Goal: Information Seeking & Learning: Find specific fact

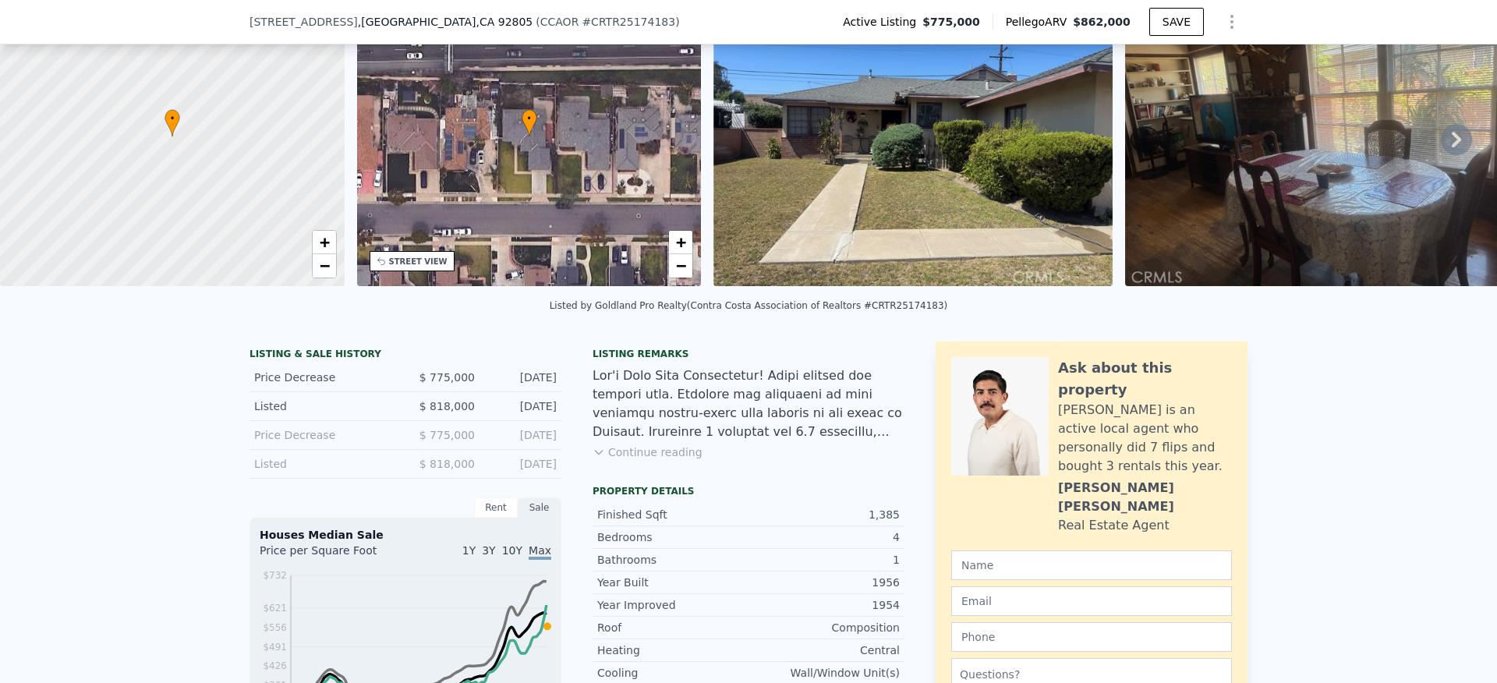
scroll to position [102, 0]
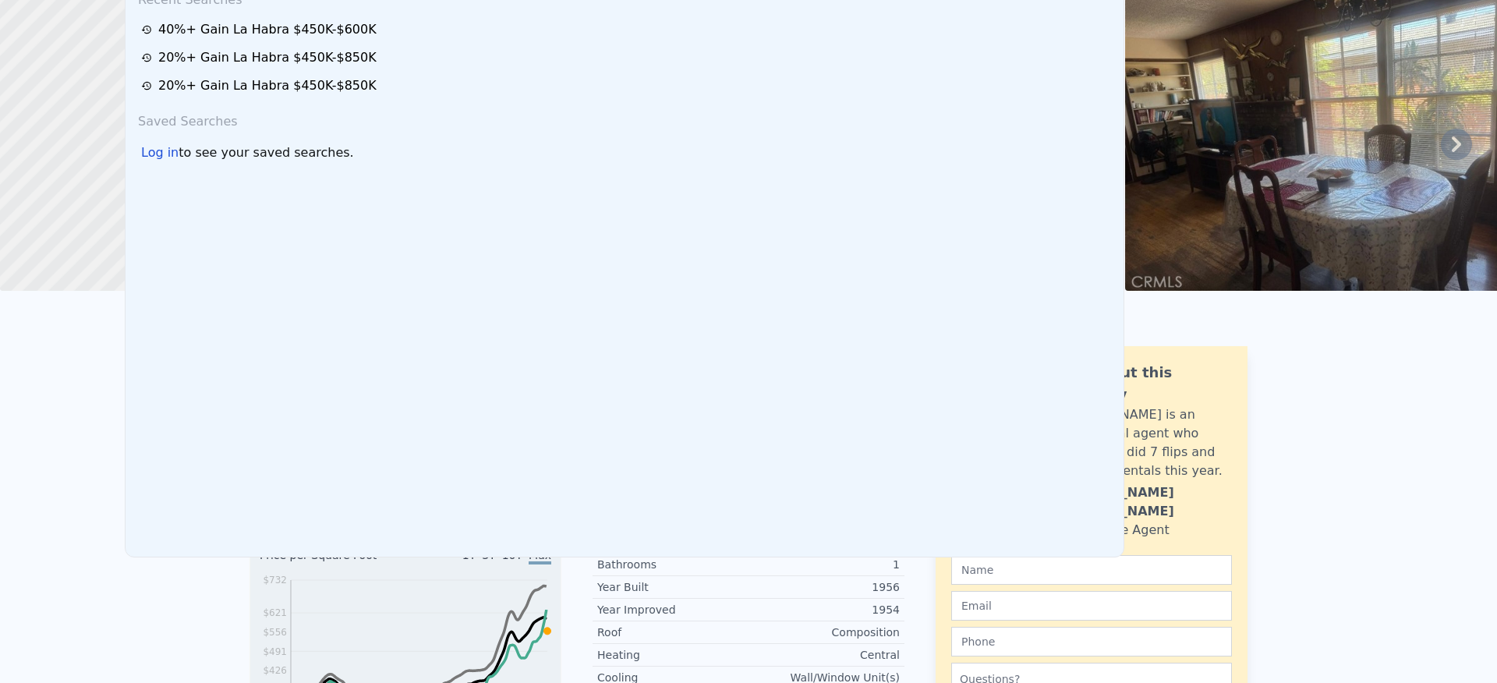
scroll to position [0, 0]
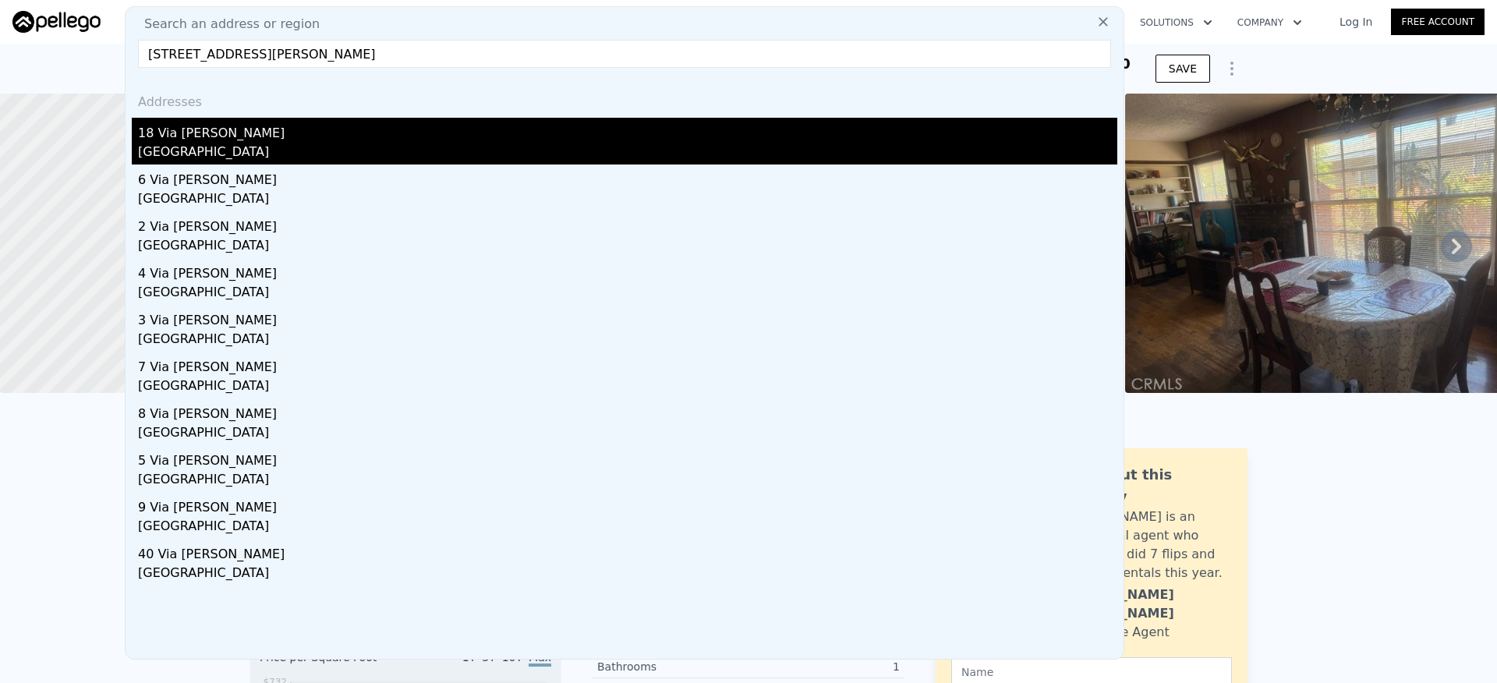
type input "18 Via Felicia, Rancho Santa Margarita, CA 92688"
click at [282, 130] on div "18 Via Felicia" at bounding box center [628, 130] width 980 height 25
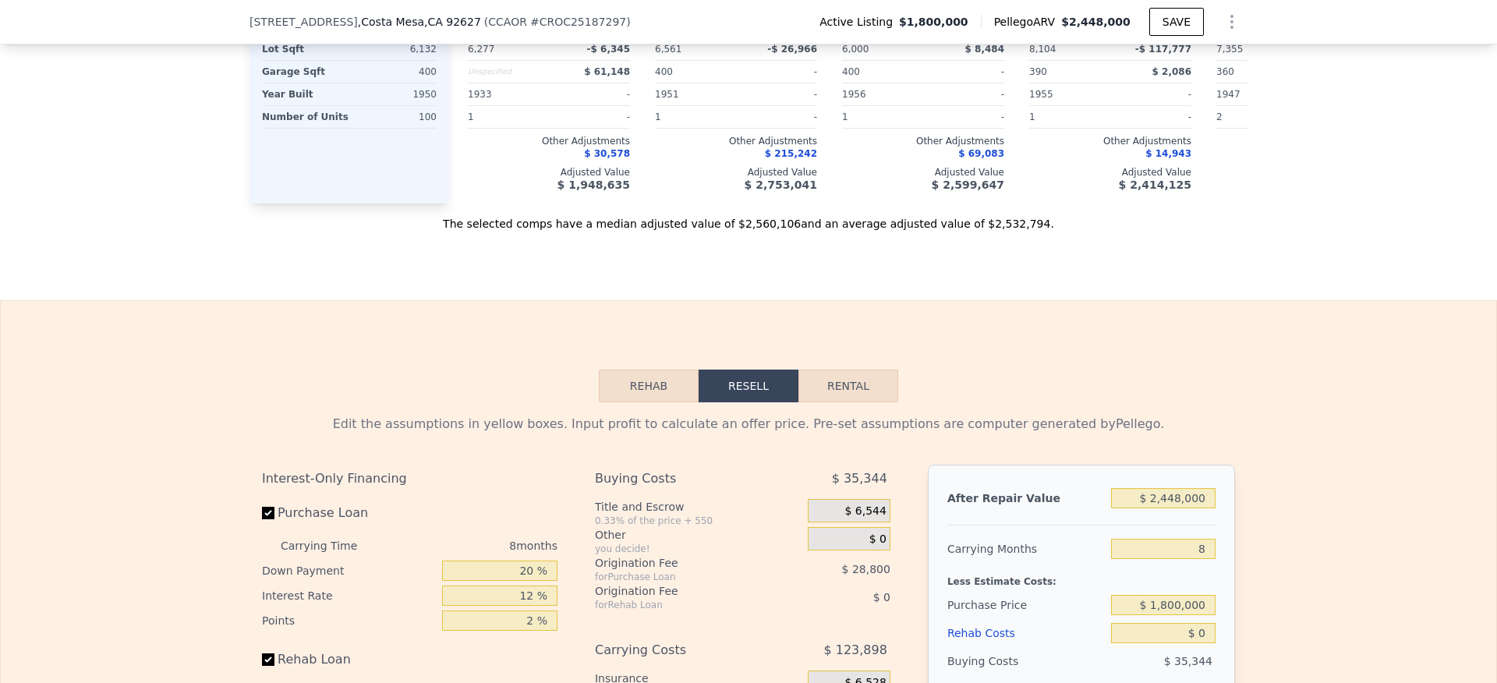
scroll to position [1633, 0]
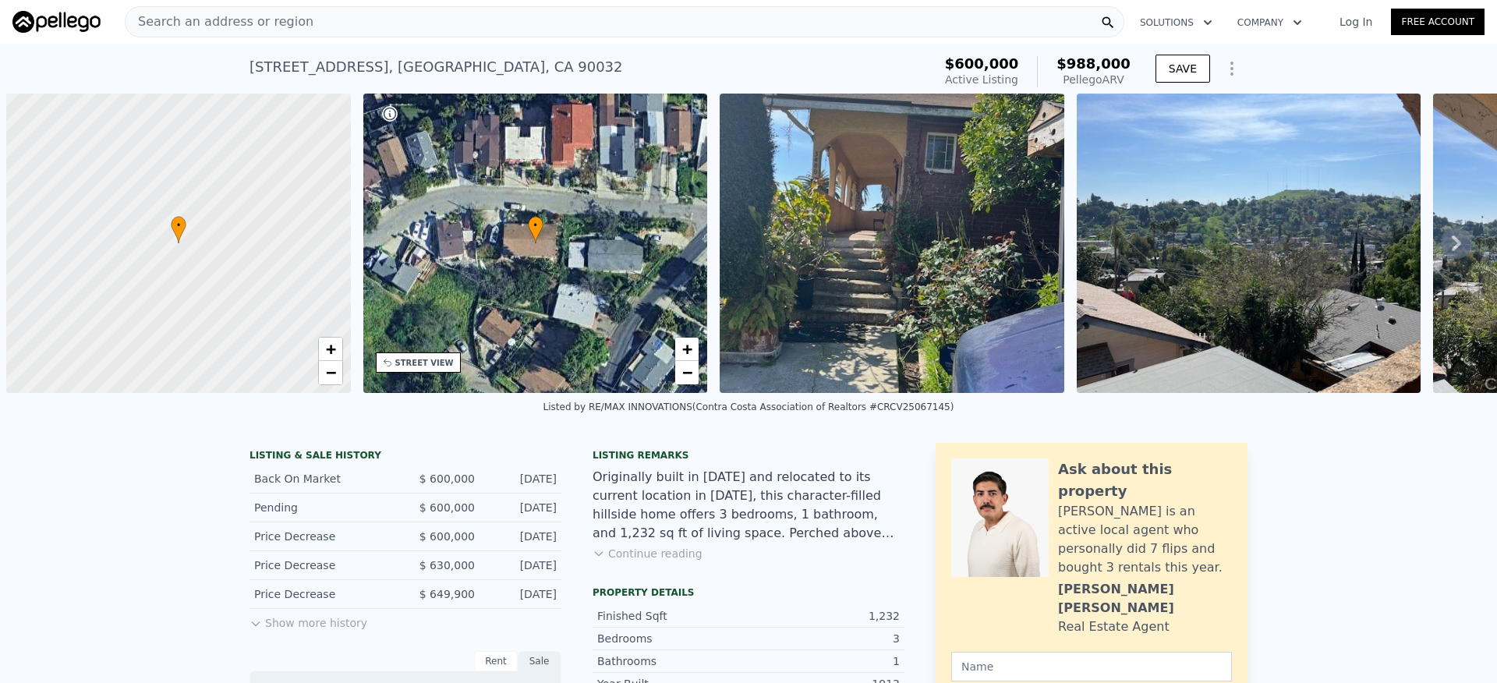
scroll to position [0, 6]
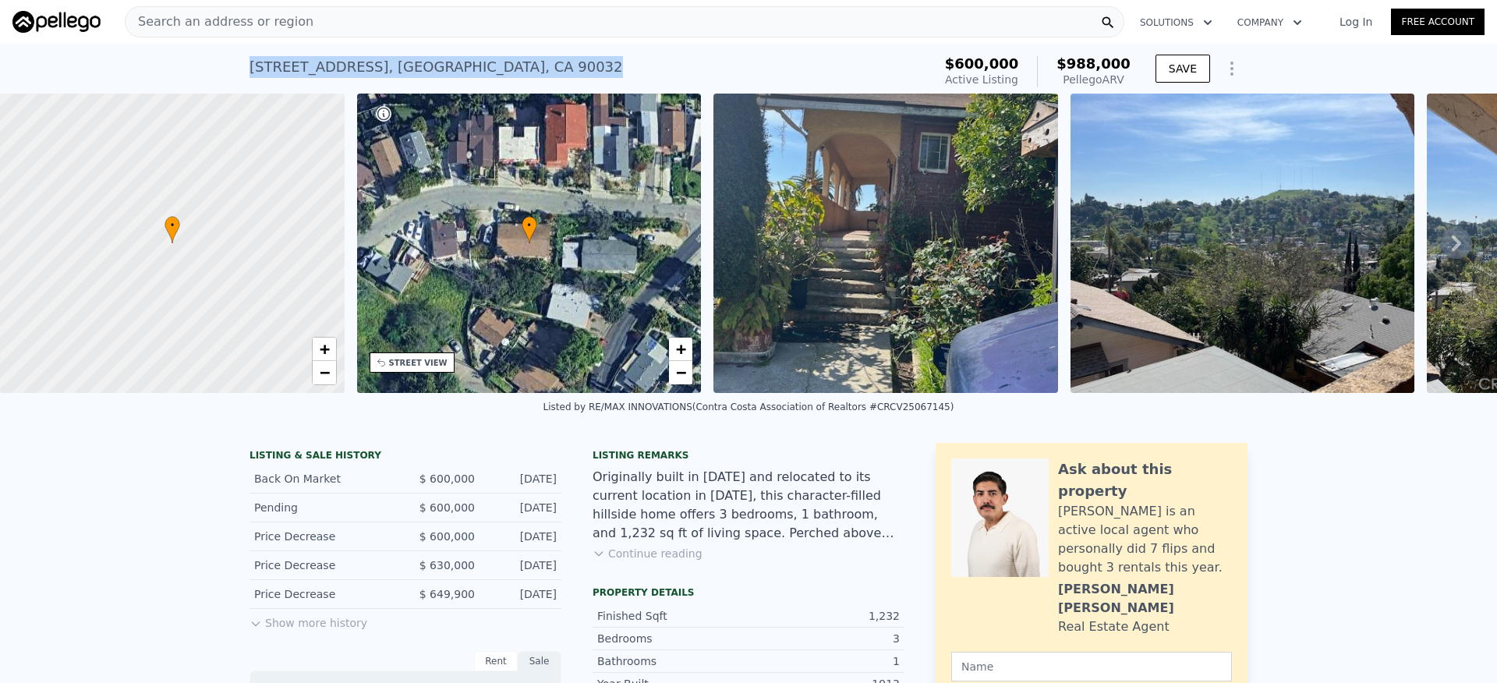
drag, startPoint x: 536, startPoint y: 69, endPoint x: 259, endPoint y: 68, distance: 276.9
click at [234, 68] on div "3480 Amethyst St , Los Angeles , CA 90032 Active at $600k (~ARV $988k ) $600,00…" at bounding box center [748, 69] width 1497 height 50
copy div "3480 Amethyst St , Los Angeles , CA 90032"
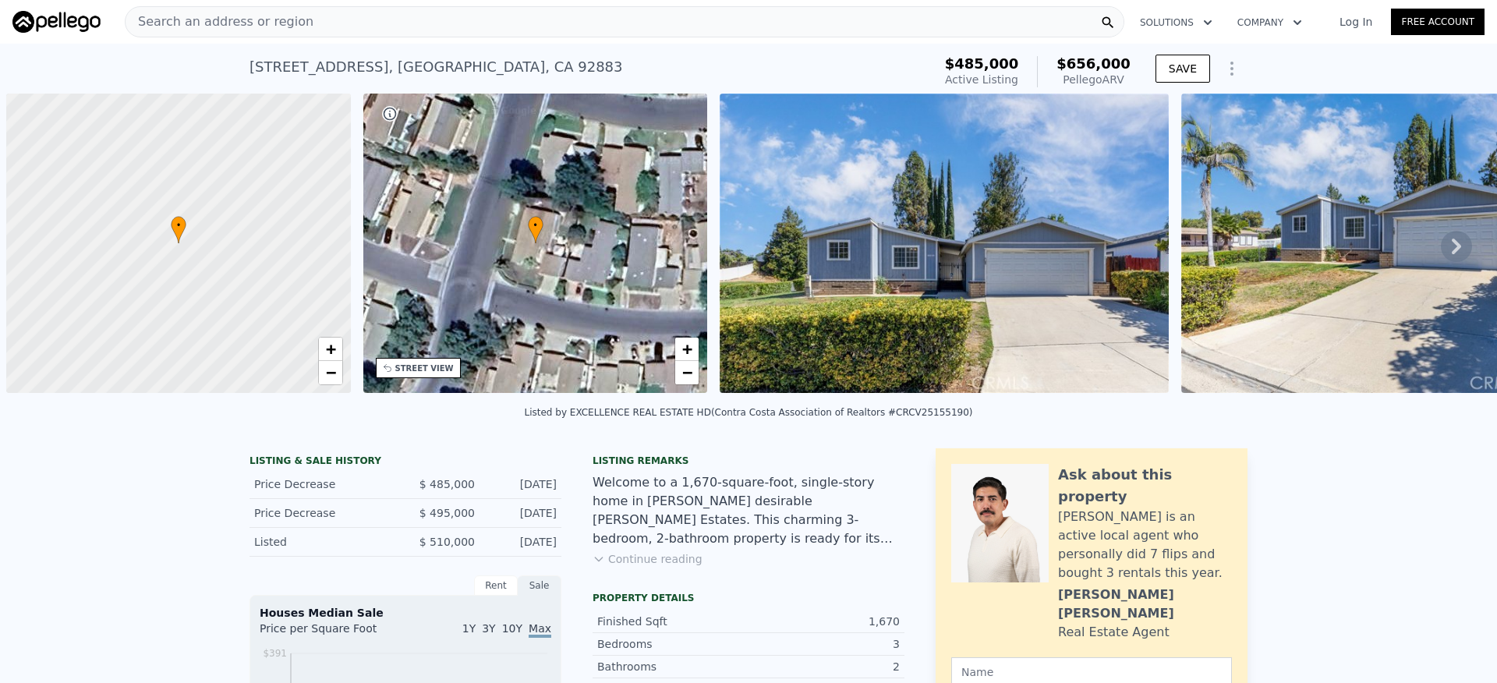
scroll to position [0, 6]
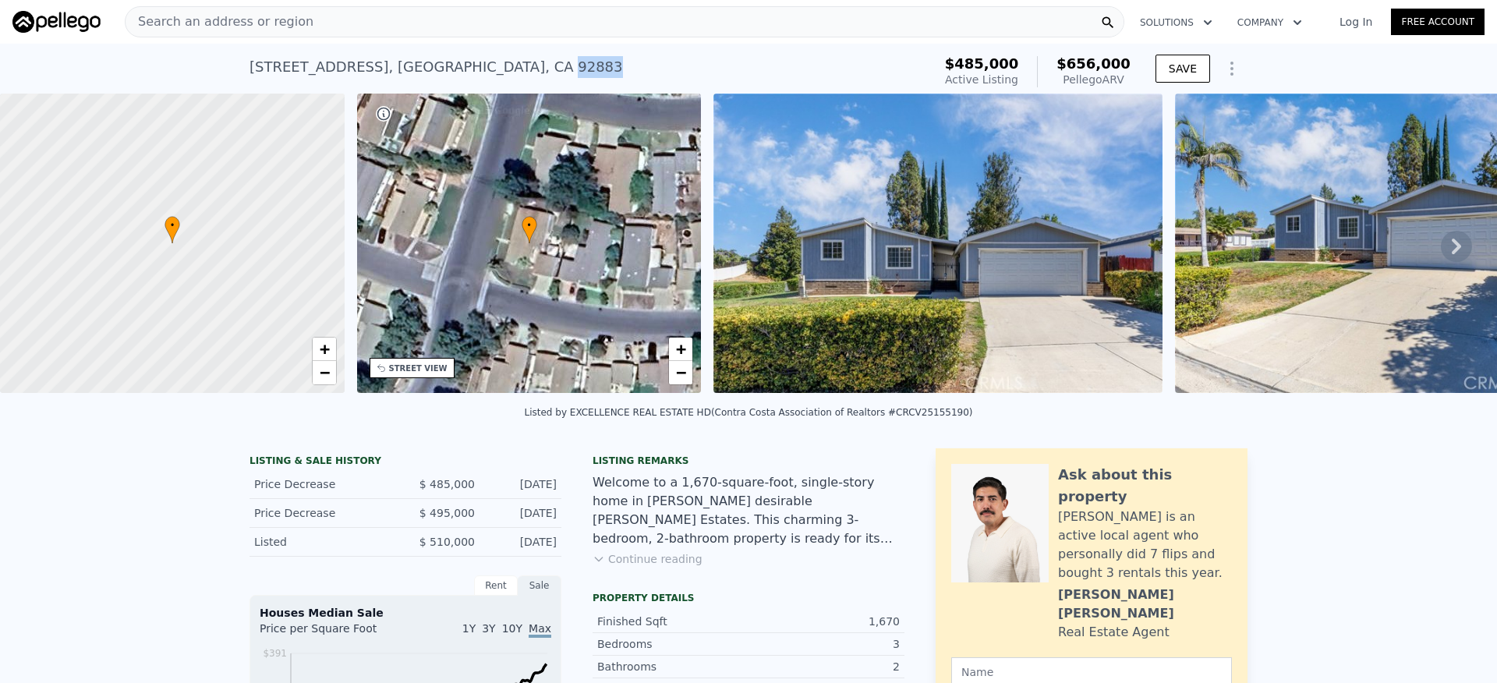
drag, startPoint x: 577, startPoint y: 70, endPoint x: 521, endPoint y: 68, distance: 56.2
click at [521, 68] on div "[STREET_ADDRESS] Active at $485k (~ARV $656k )" at bounding box center [588, 72] width 677 height 44
copy div "92883"
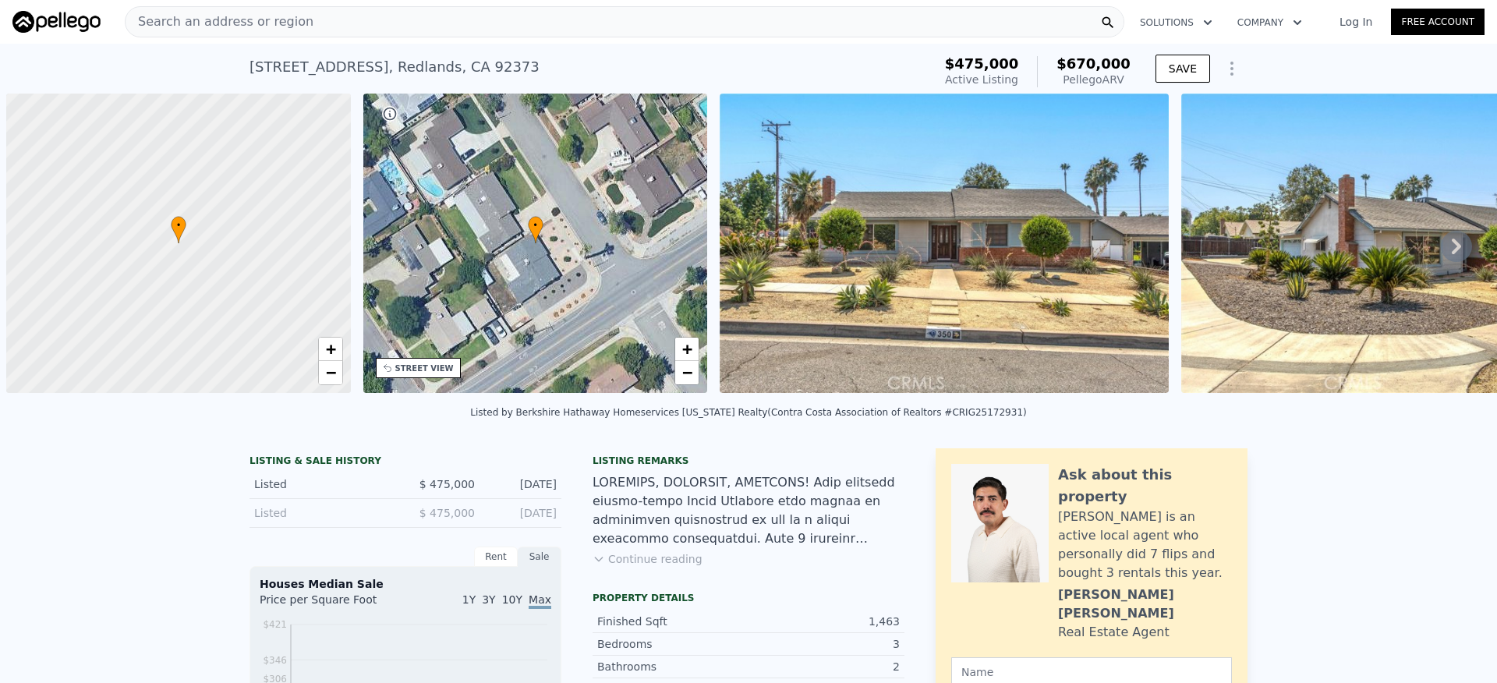
scroll to position [0, 6]
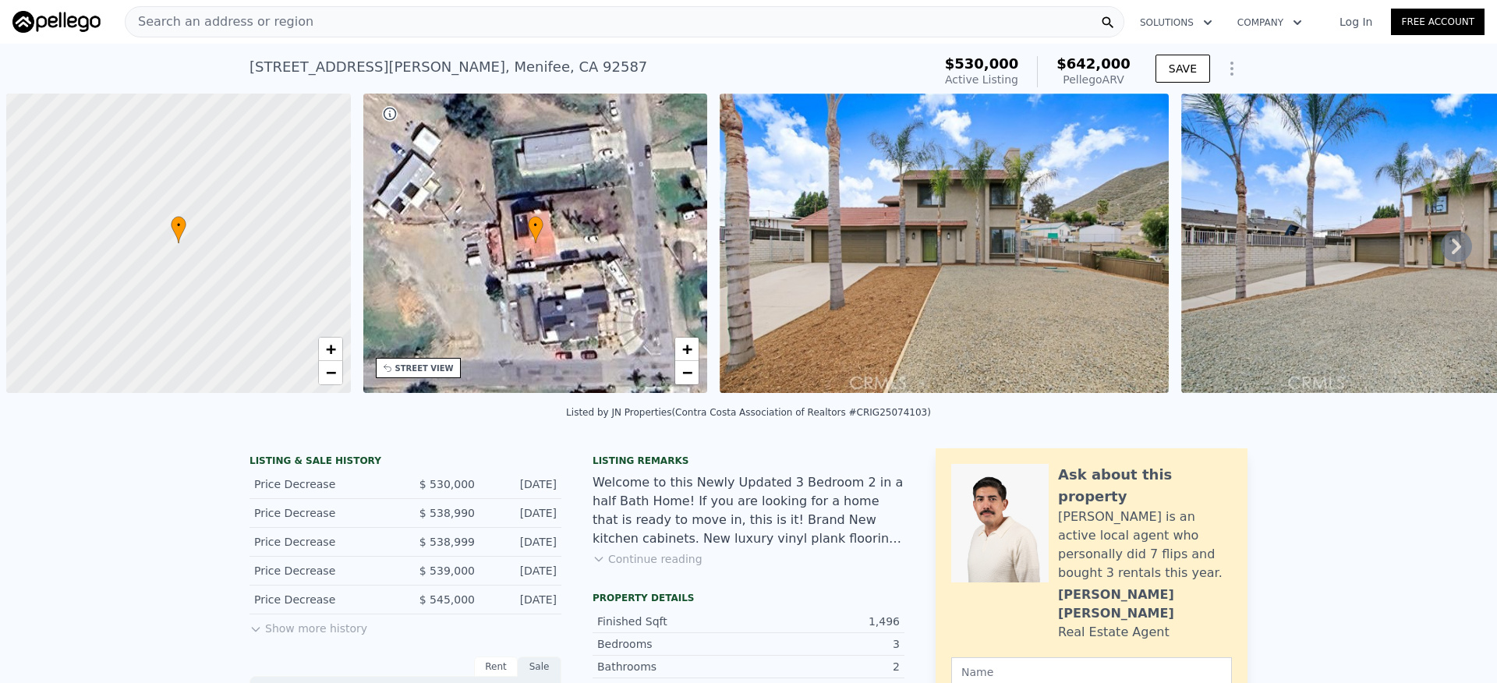
scroll to position [0, 6]
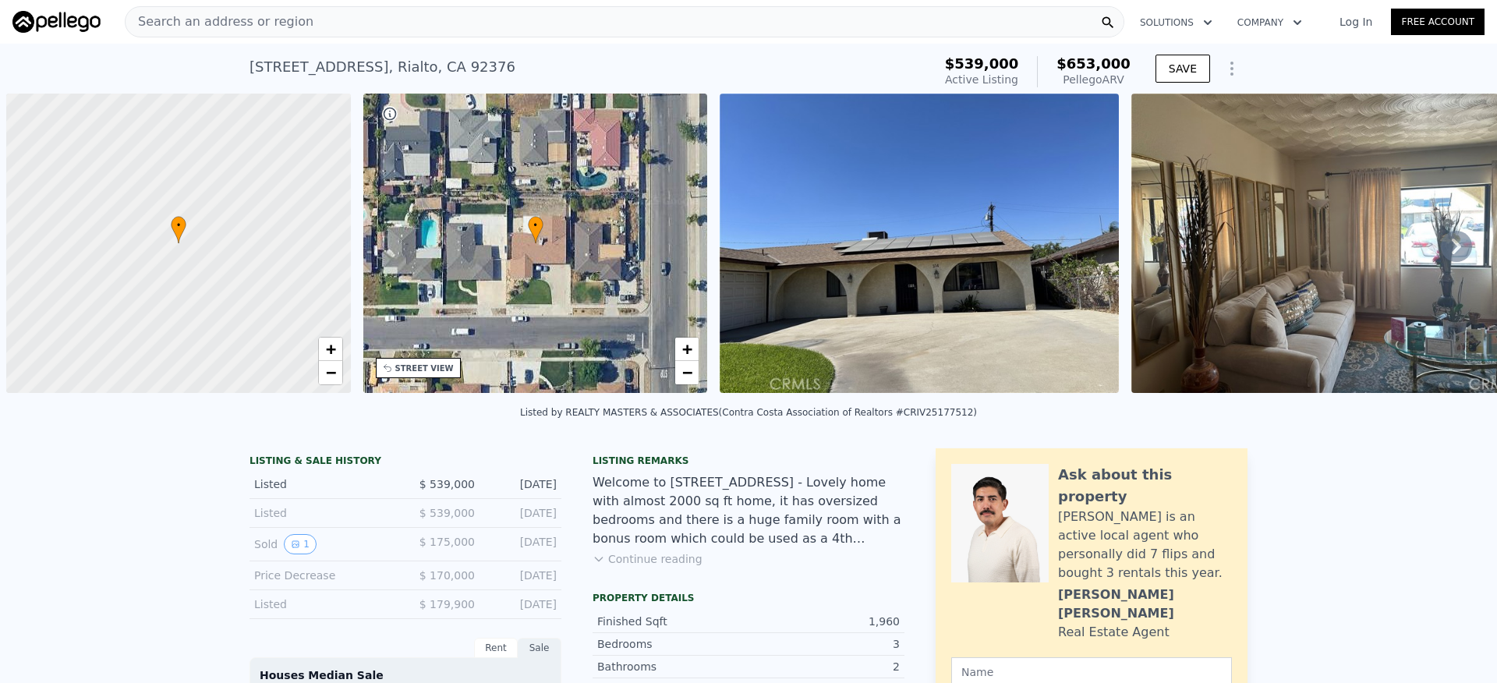
scroll to position [0, 6]
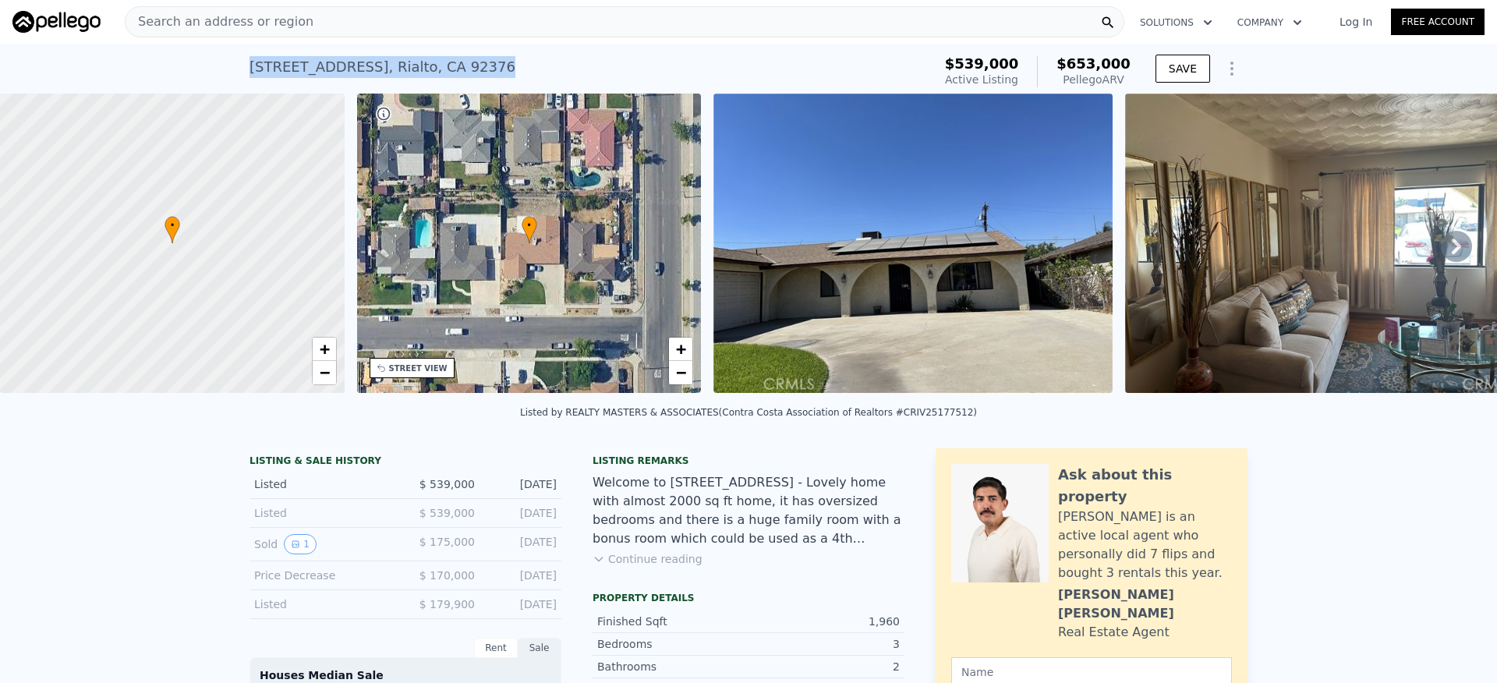
drag, startPoint x: 498, startPoint y: 66, endPoint x: 237, endPoint y: 64, distance: 261.3
click at [234, 66] on div "314 W Manzanita St , Rialto , CA 92376 Active at $539k (~ARV $653k ) $539,000 A…" at bounding box center [748, 69] width 1497 height 50
copy div "314 W Manzanita St , Rialto , CA 92376"
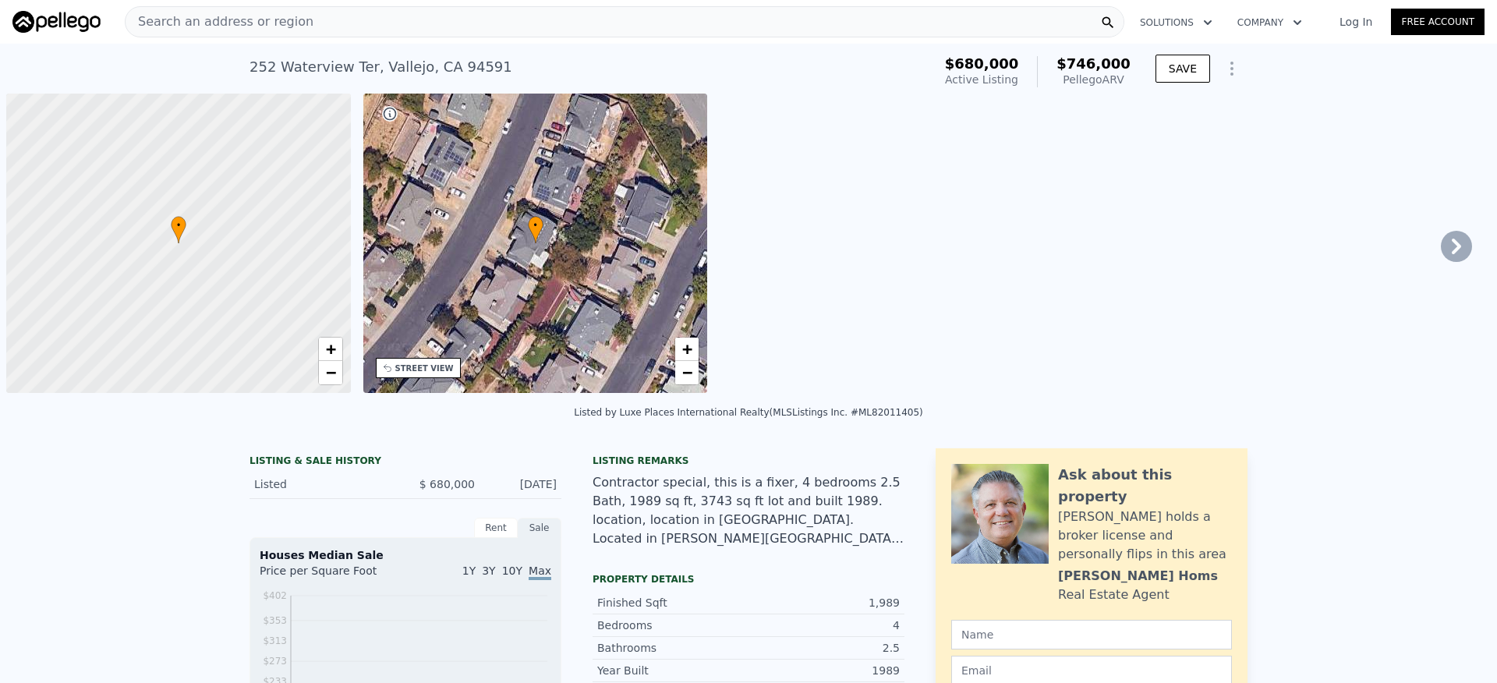
scroll to position [0, 6]
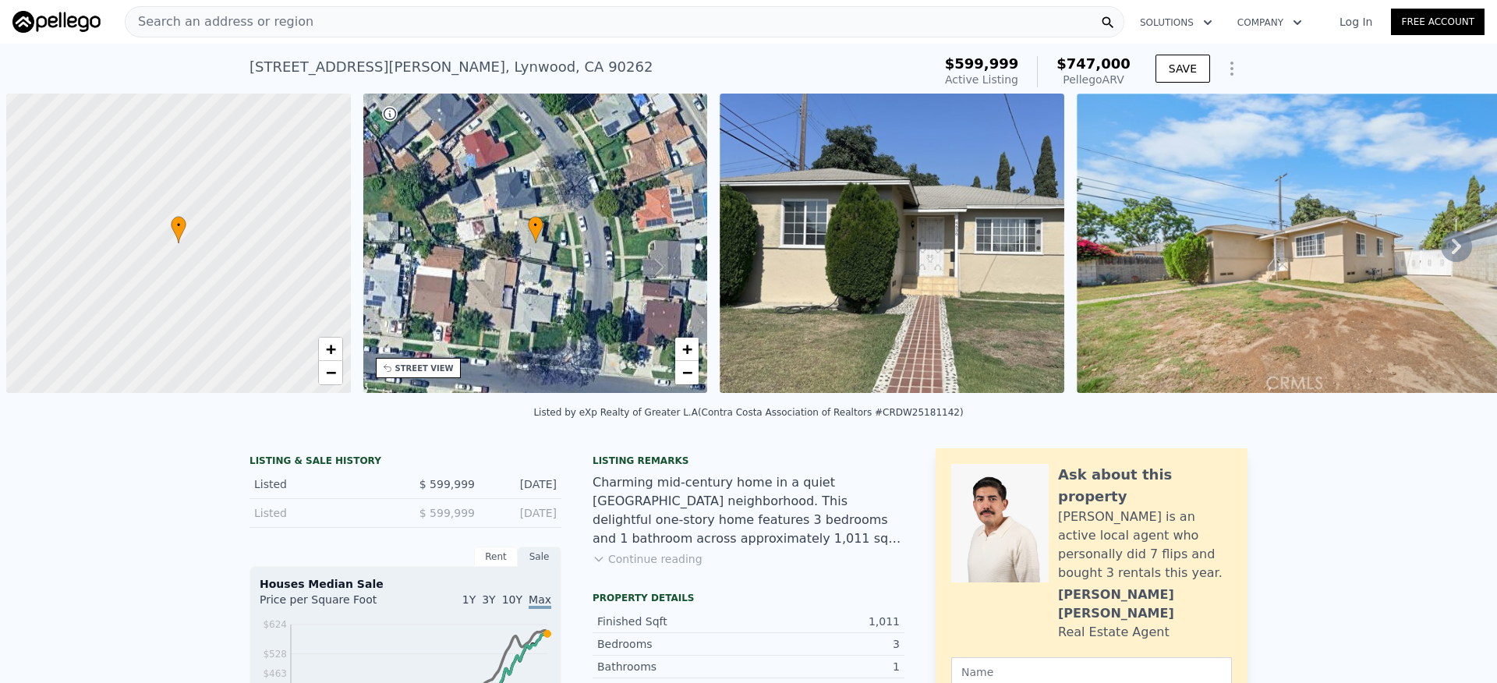
scroll to position [0, 6]
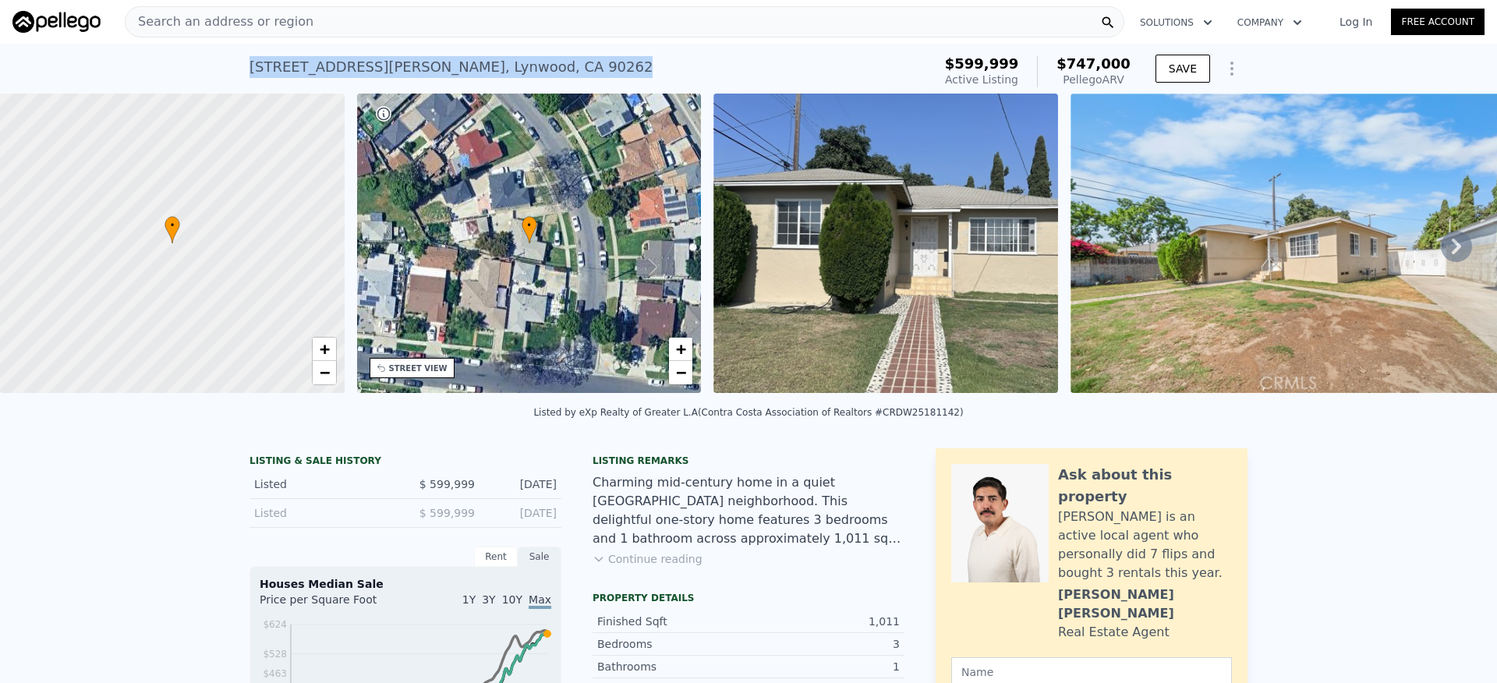
drag, startPoint x: 484, startPoint y: 65, endPoint x: 227, endPoint y: 62, distance: 257.4
click at [227, 62] on div "4636 Cardwell St , Lynwood , CA 90262 Active at $599,999 (~ARV $747k ) $599,999…" at bounding box center [748, 69] width 1497 height 50
copy div "4636 Cardwell St , Lynwood , CA 90262"
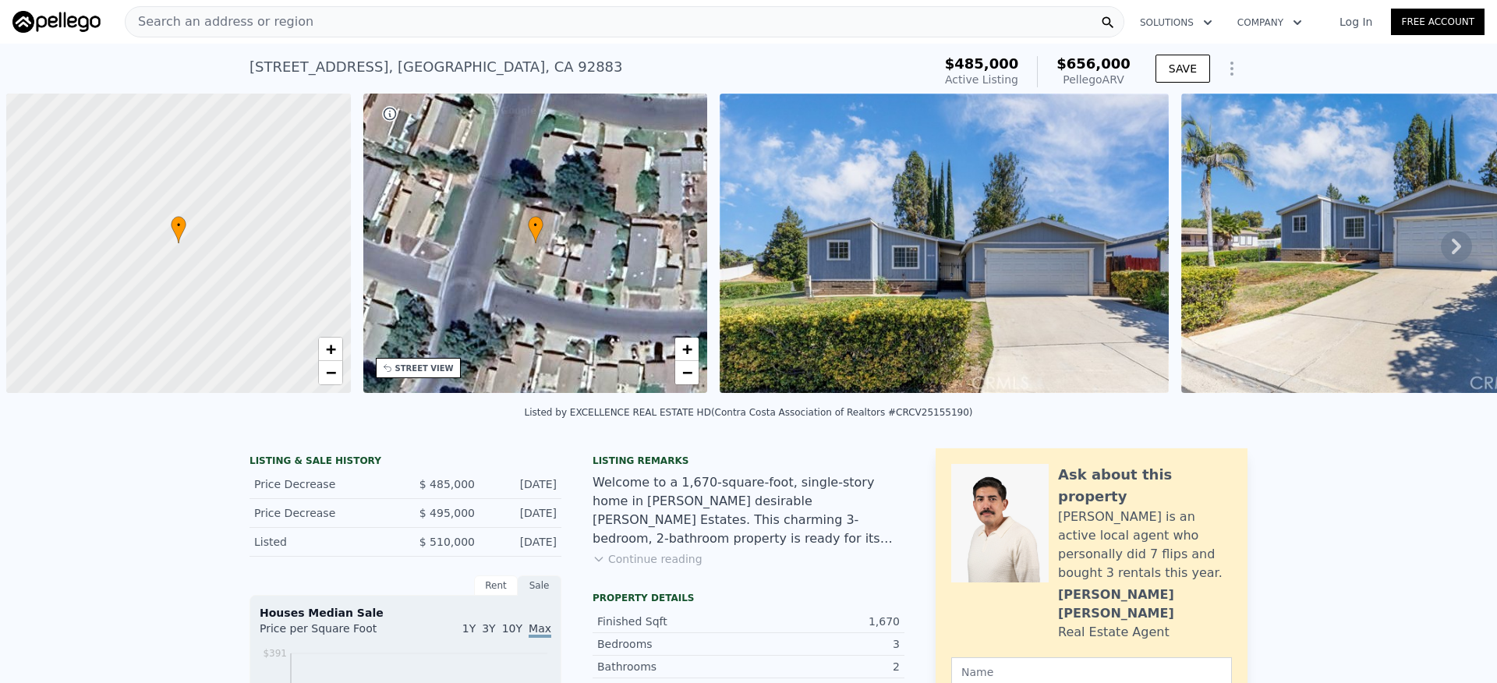
scroll to position [0, 6]
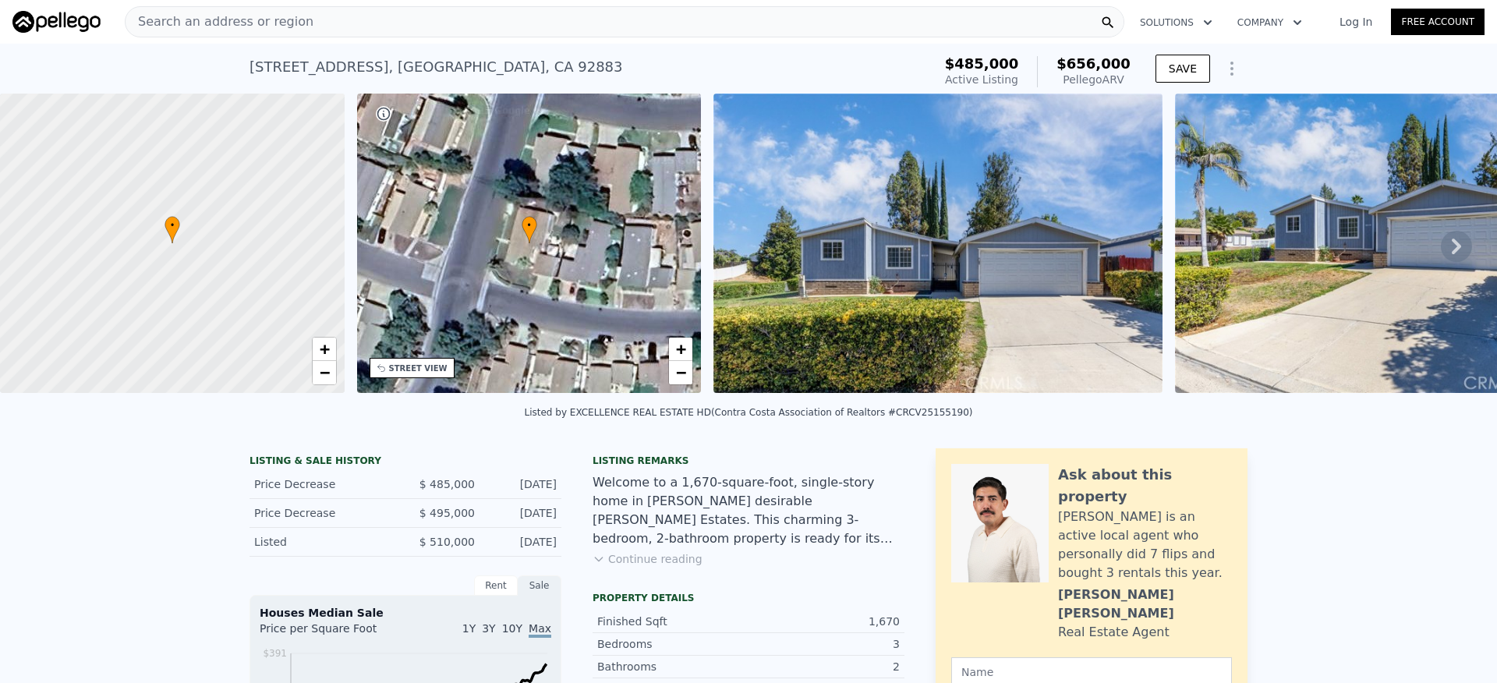
click at [656, 567] on button "Continue reading" at bounding box center [648, 559] width 110 height 16
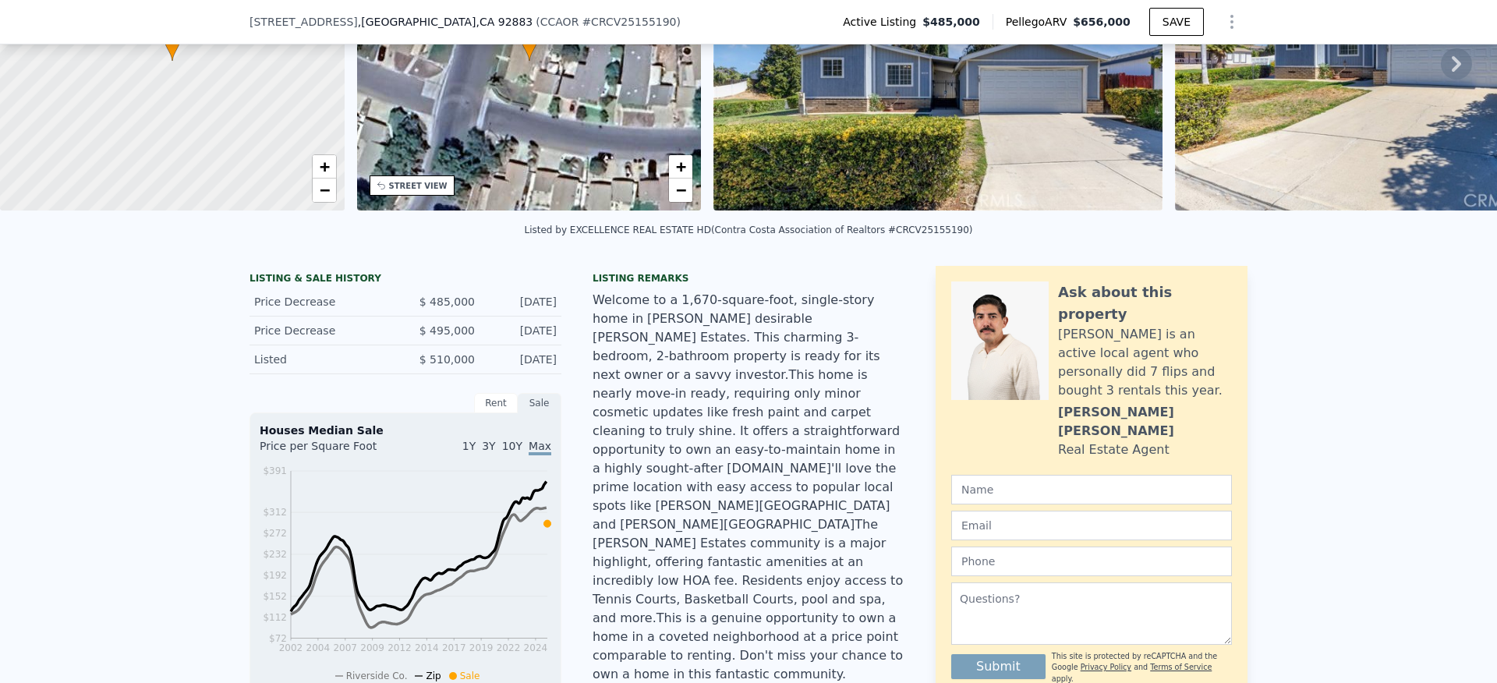
scroll to position [232, 0]
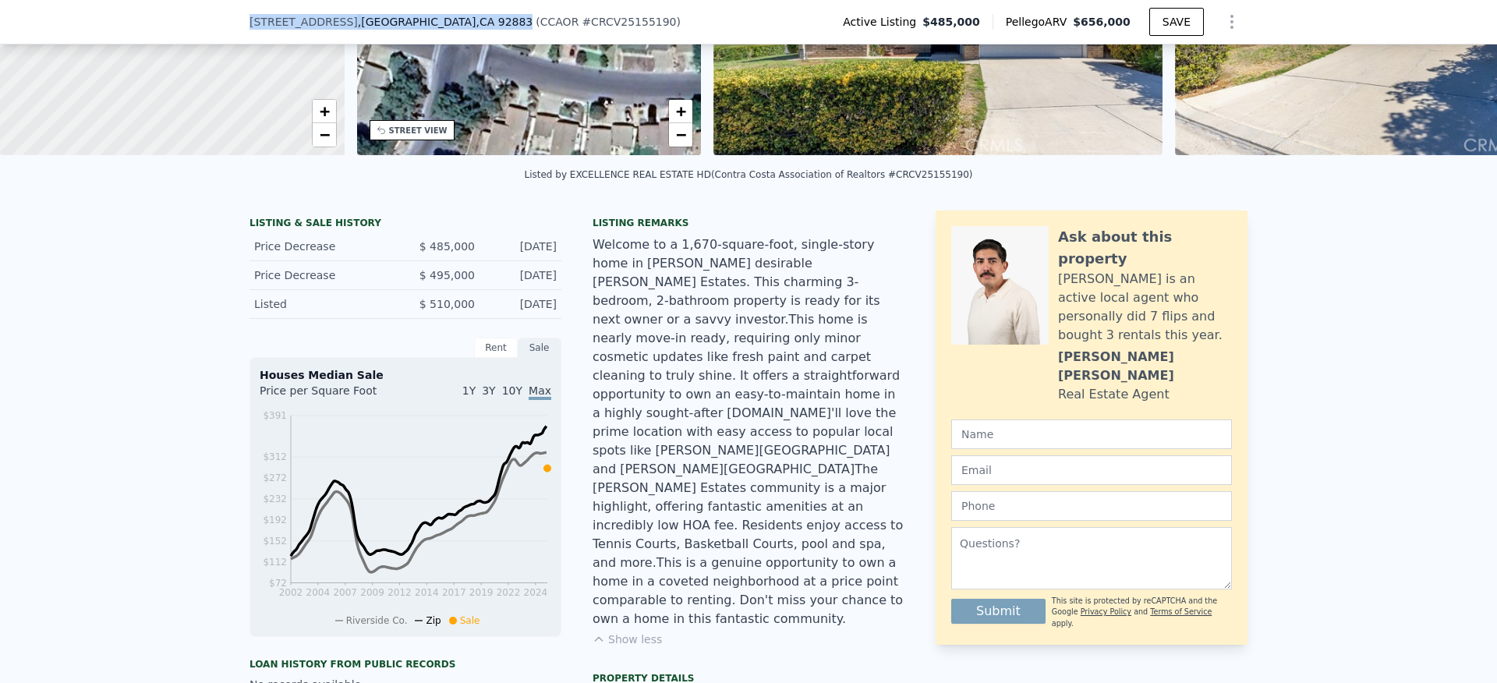
drag, startPoint x: 229, startPoint y: 25, endPoint x: 490, endPoint y: 26, distance: 260.5
click at [501, 24] on div "[STREET_ADDRESS] ( CCAOR # CRCV25155190 ) Active Listing $485,000 Pellego ARV $…" at bounding box center [748, 22] width 1497 height 44
copy div "[STREET_ADDRESS]"
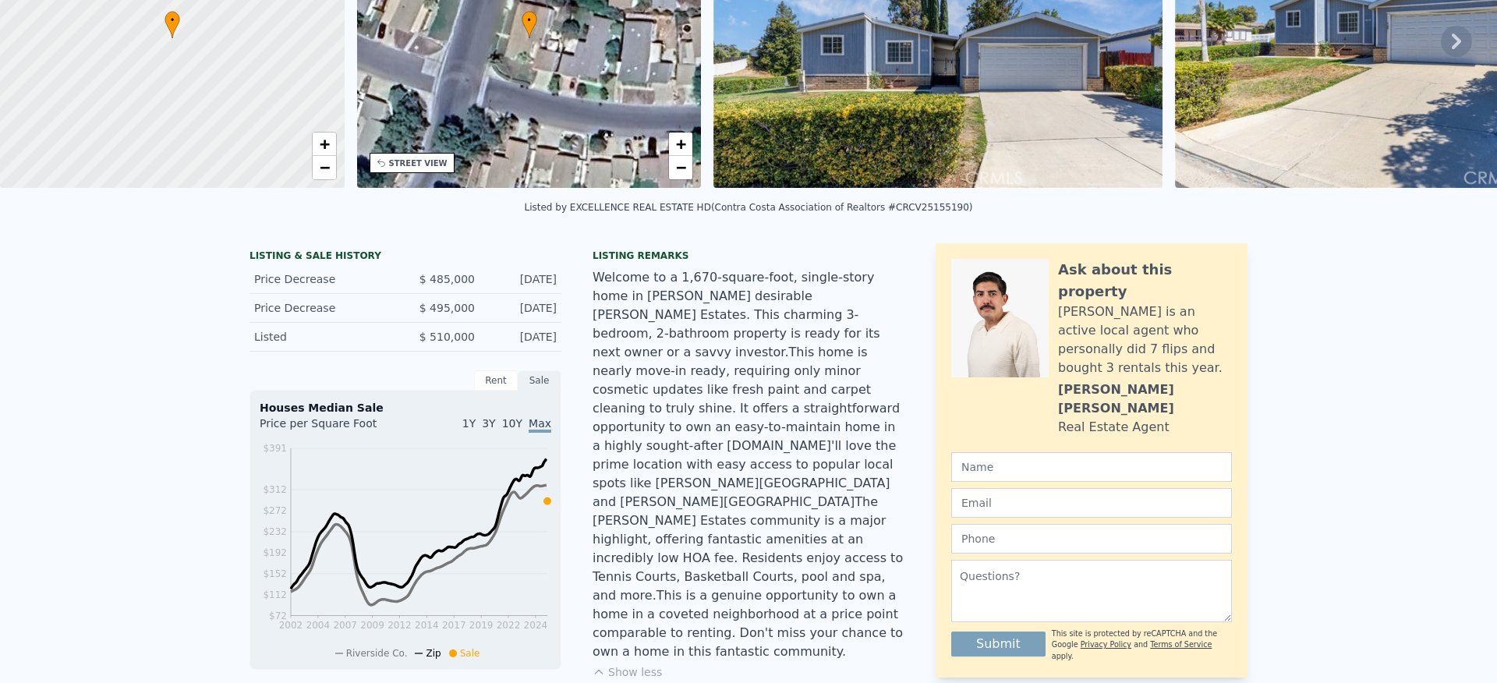
scroll to position [0, 0]
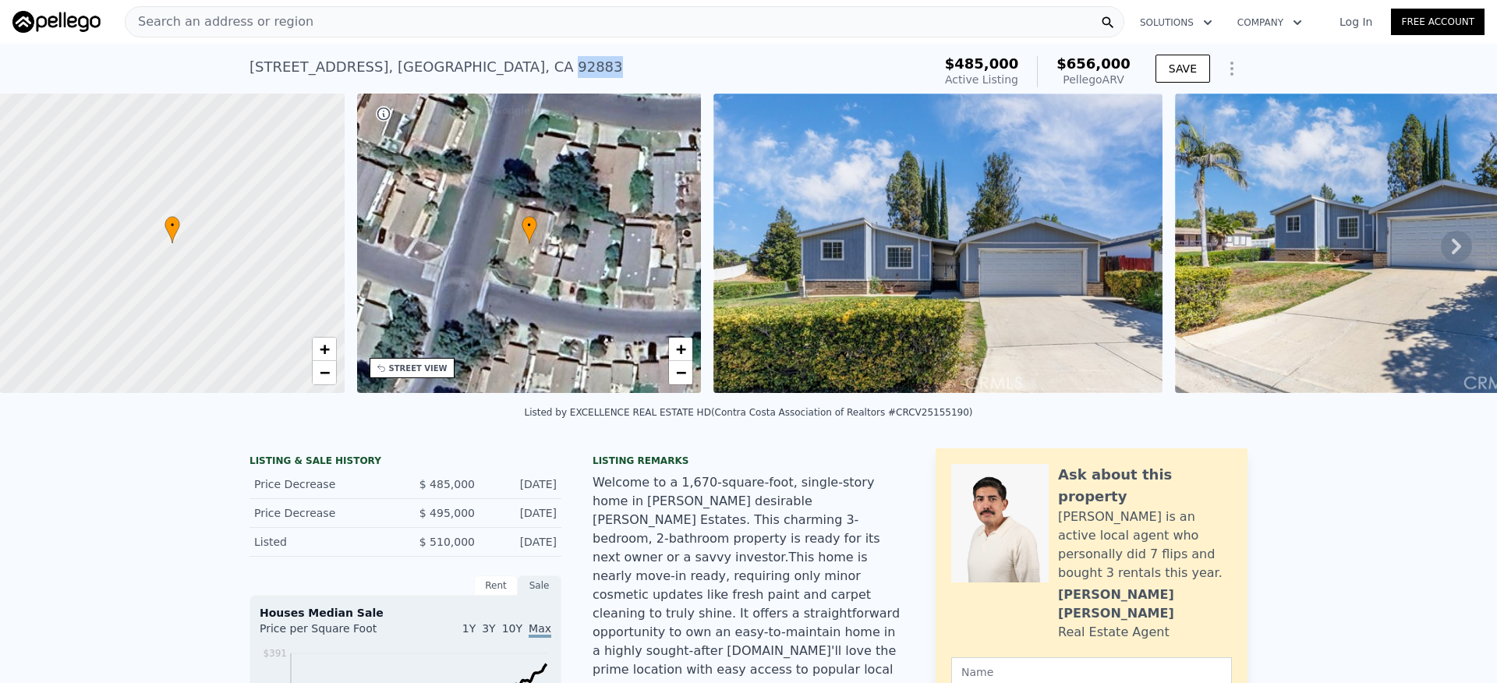
drag, startPoint x: 572, startPoint y: 71, endPoint x: 558, endPoint y: 69, distance: 13.5
click at [523, 68] on div "[STREET_ADDRESS] Active at $485k (~ARV $656k )" at bounding box center [588, 72] width 677 height 44
copy div "92883"
